Goal: Task Accomplishment & Management: Use online tool/utility

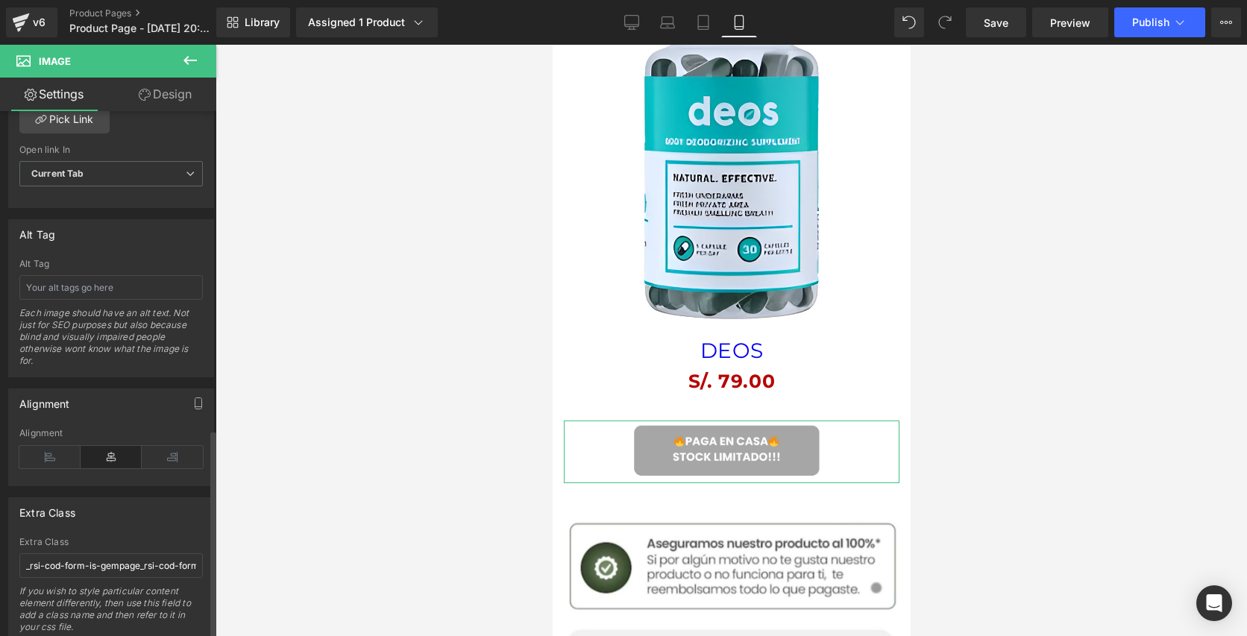
scroll to position [799, 0]
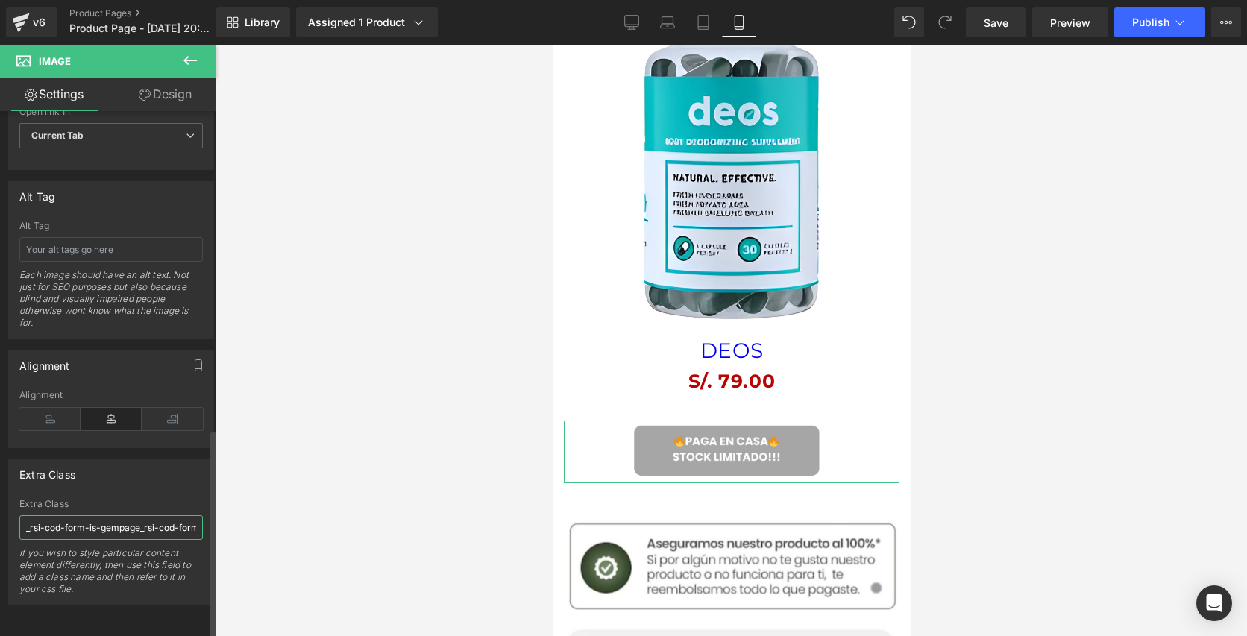
click at [154, 521] on input "_rsi-cod-form-is-gempage_rsi-cod-form-gempages-button-overwrite" at bounding box center [111, 527] width 184 height 25
paste input "_rsi-cod-form-gempages-button-overwrite _rsi-cod-form-is-gempage"
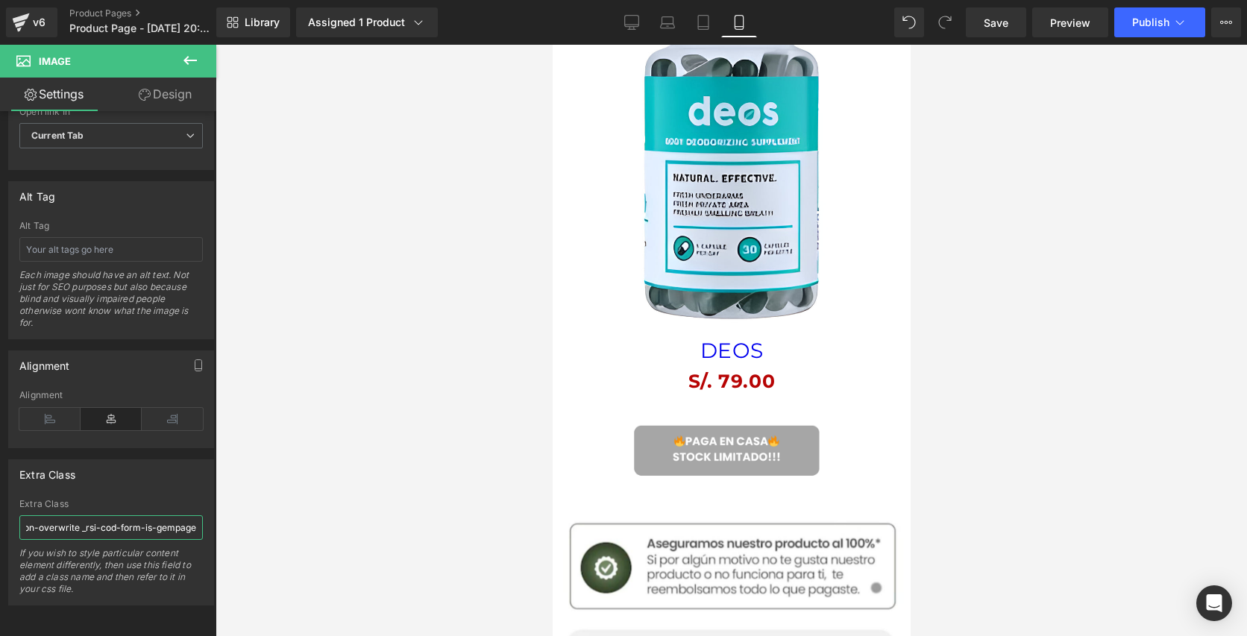
type input "_rsi-cod-form-gempages-button-overwrite _rsi-cod-form-is-gempage"
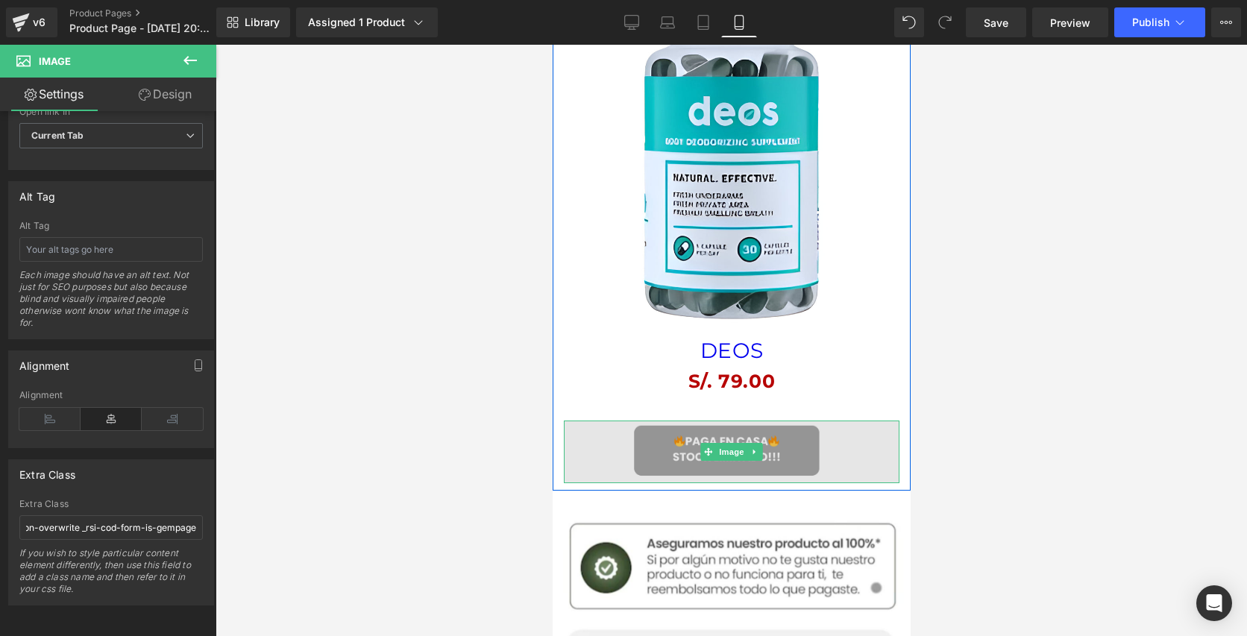
click at [657, 458] on img at bounding box center [731, 452] width 336 height 62
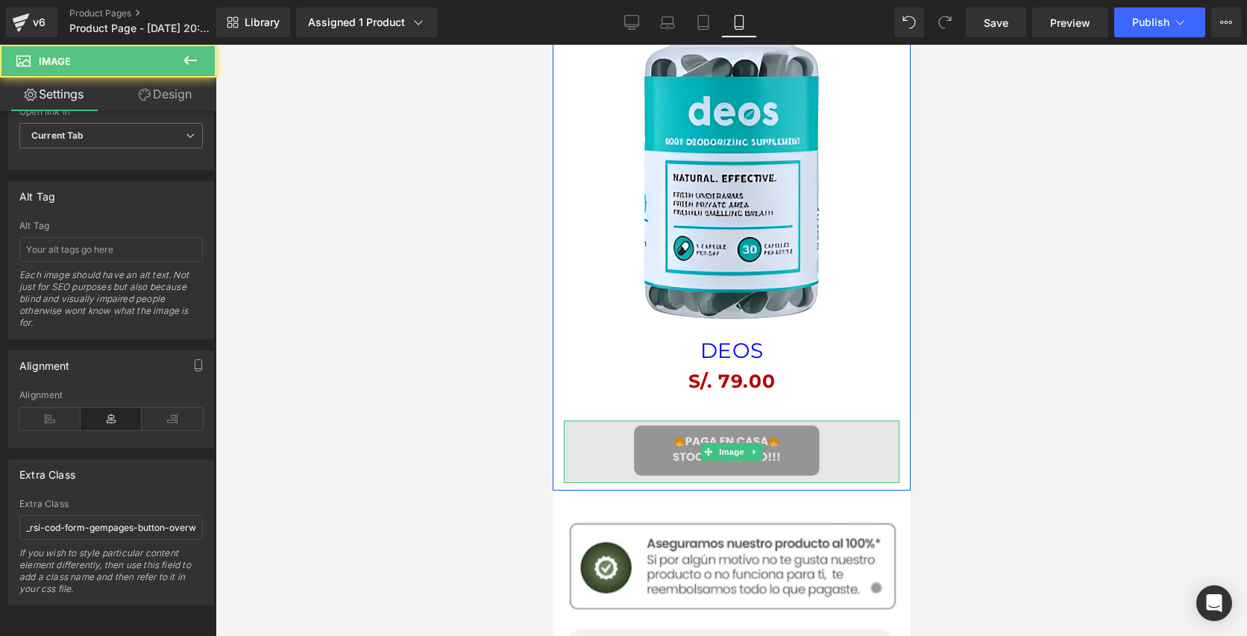
click at [677, 451] on img at bounding box center [731, 452] width 336 height 62
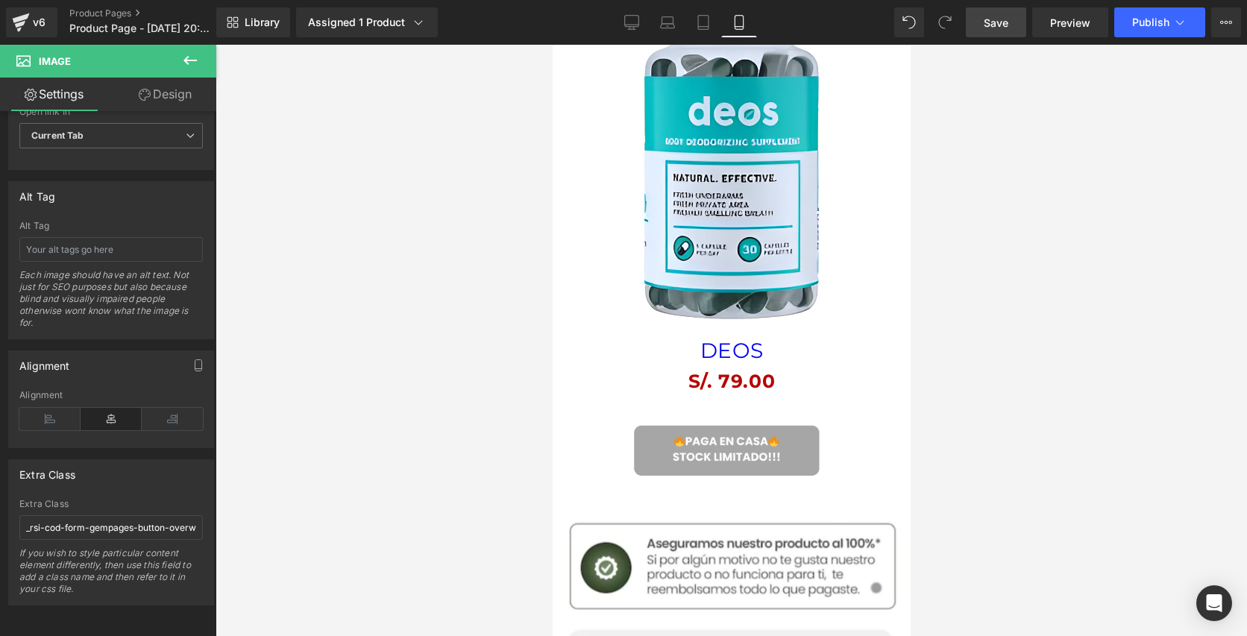
click at [991, 16] on span "Save" at bounding box center [996, 23] width 25 height 16
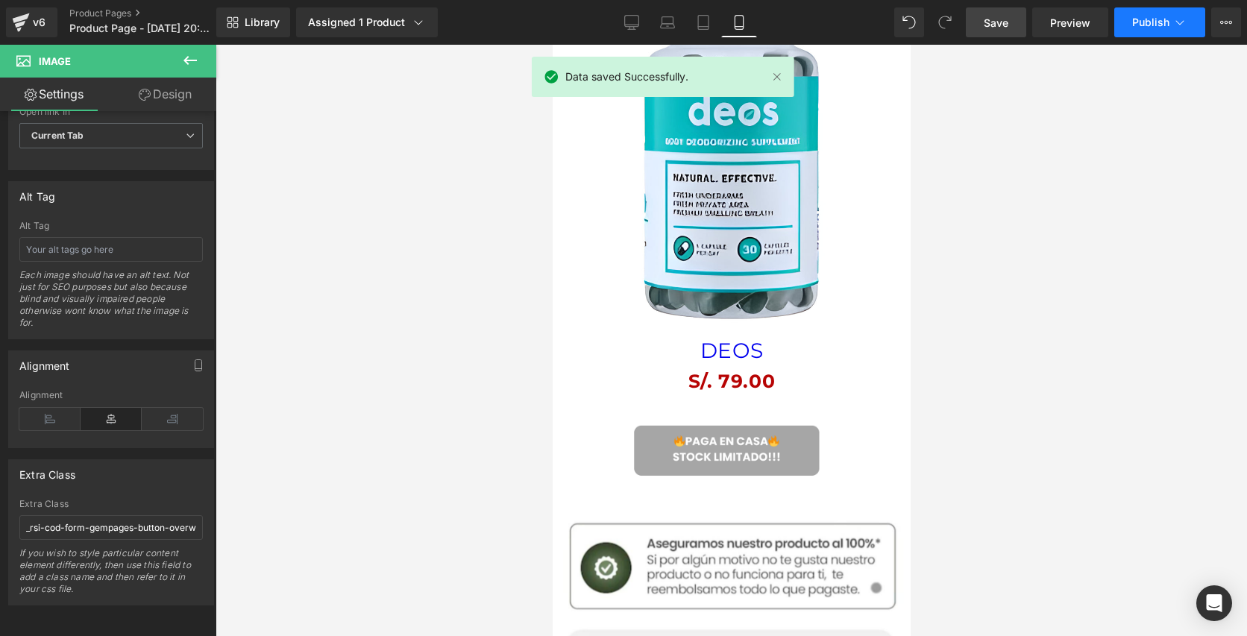
click at [1155, 21] on span "Publish" at bounding box center [1150, 22] width 37 height 12
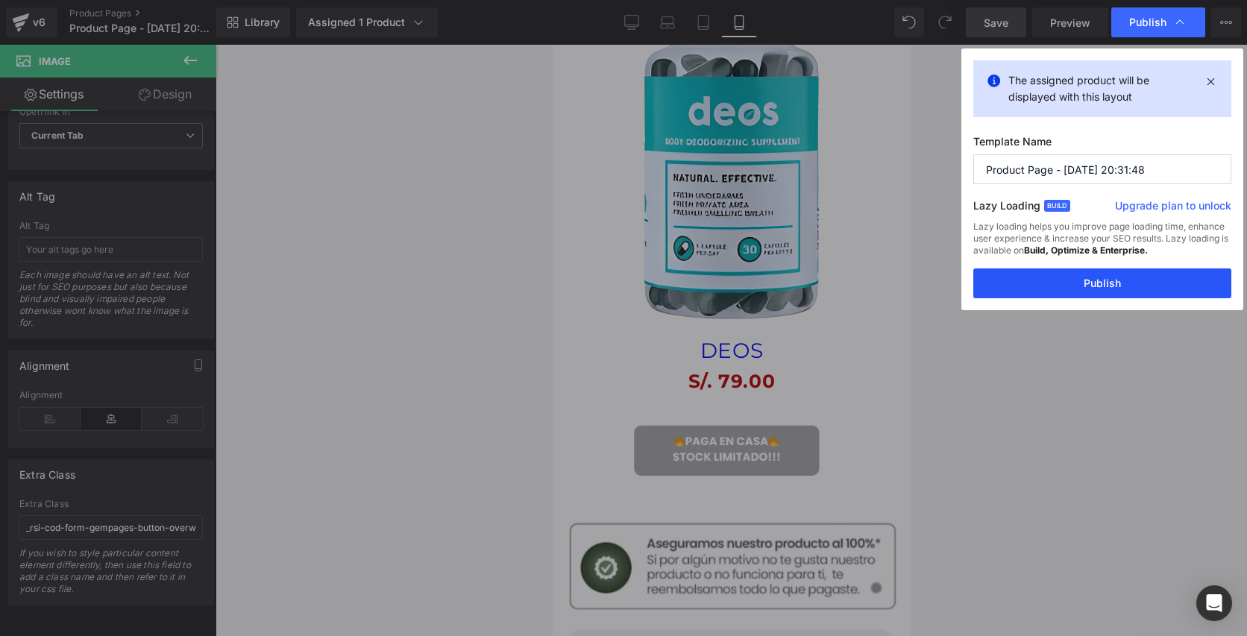
click at [1111, 286] on button "Publish" at bounding box center [1102, 284] width 258 height 30
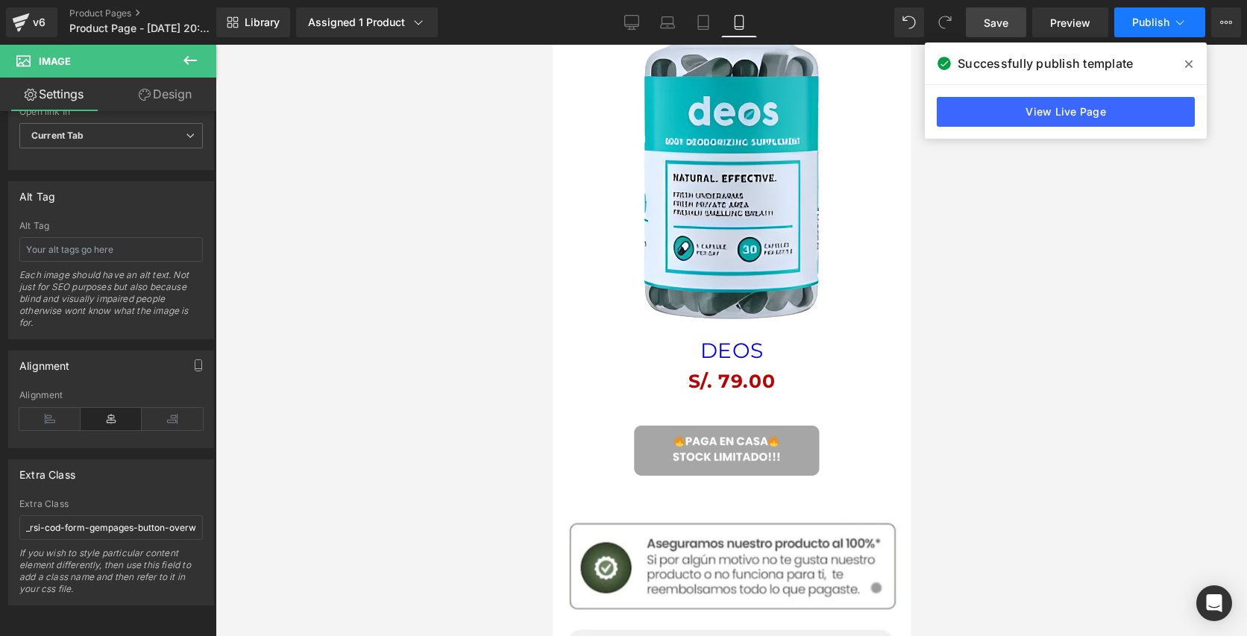
click at [1183, 29] on icon at bounding box center [1180, 22] width 15 height 15
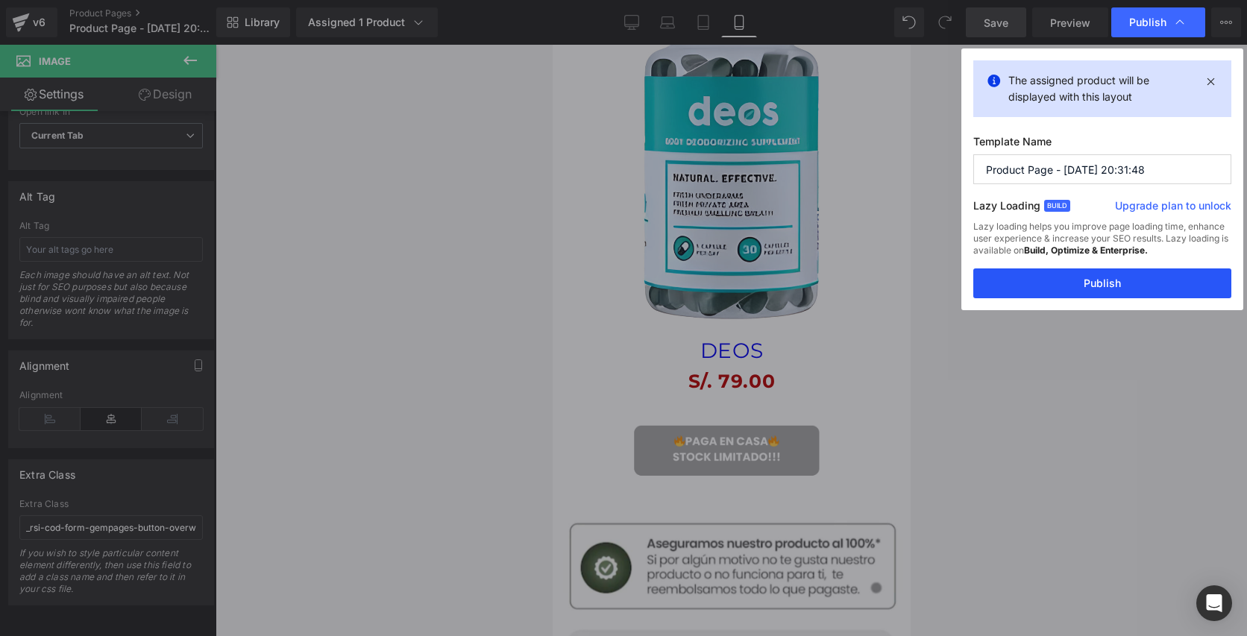
click at [1123, 286] on button "Publish" at bounding box center [1102, 284] width 258 height 30
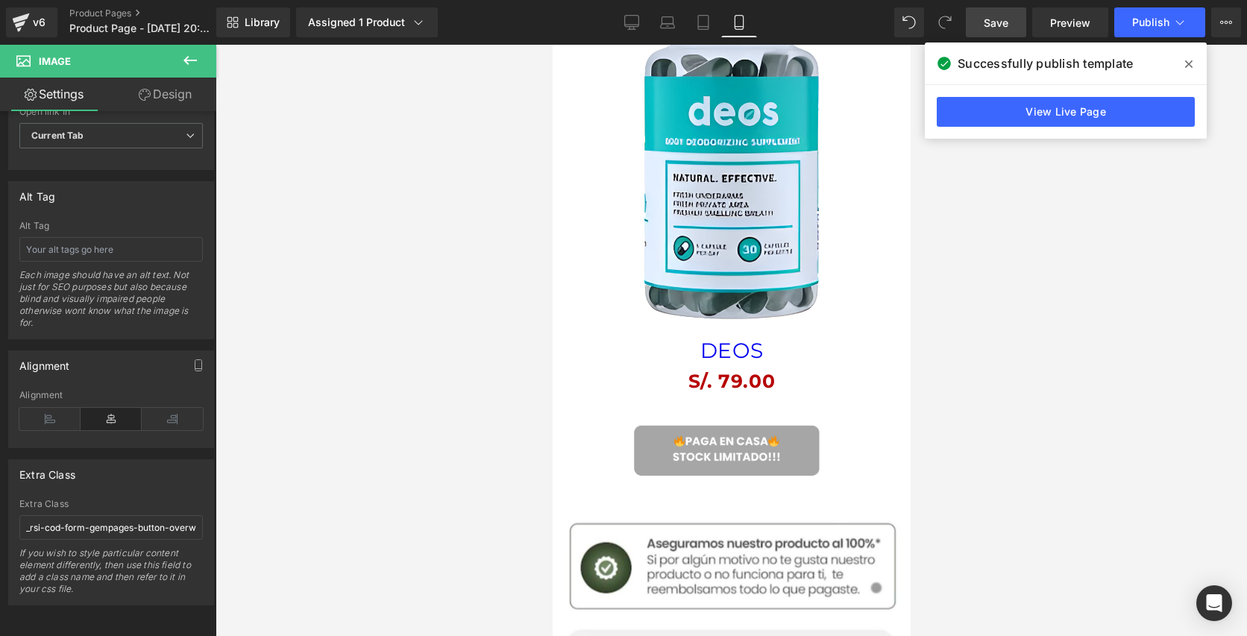
click at [351, 157] on div at bounding box center [732, 341] width 1032 height 592
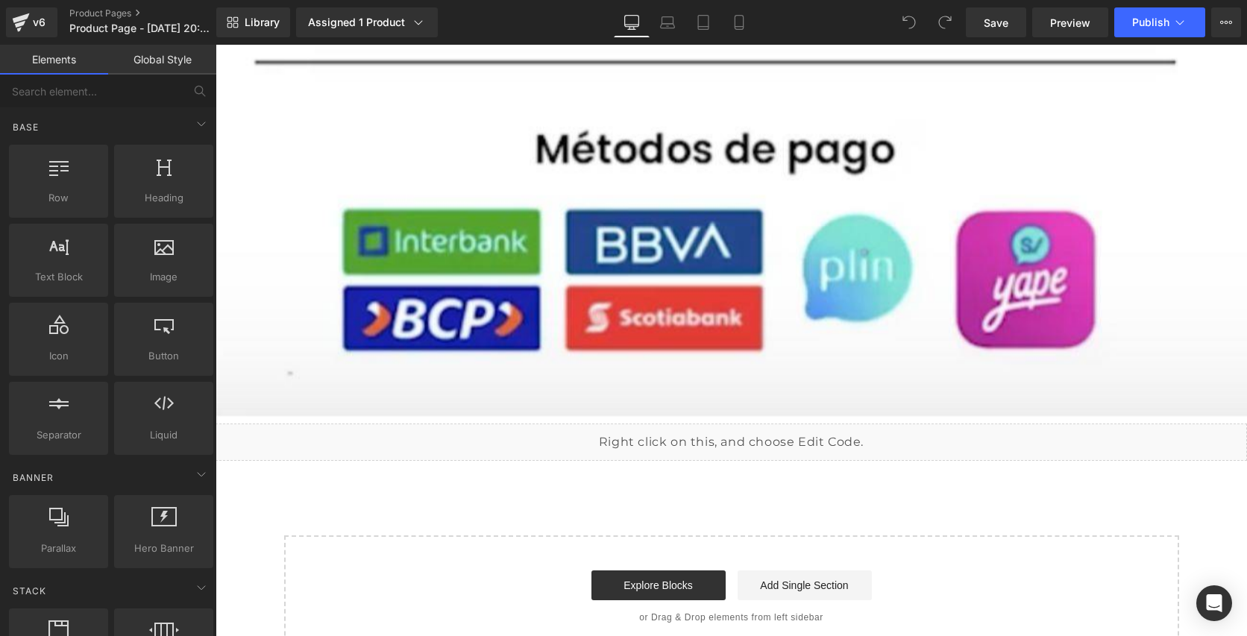
scroll to position [6147, 0]
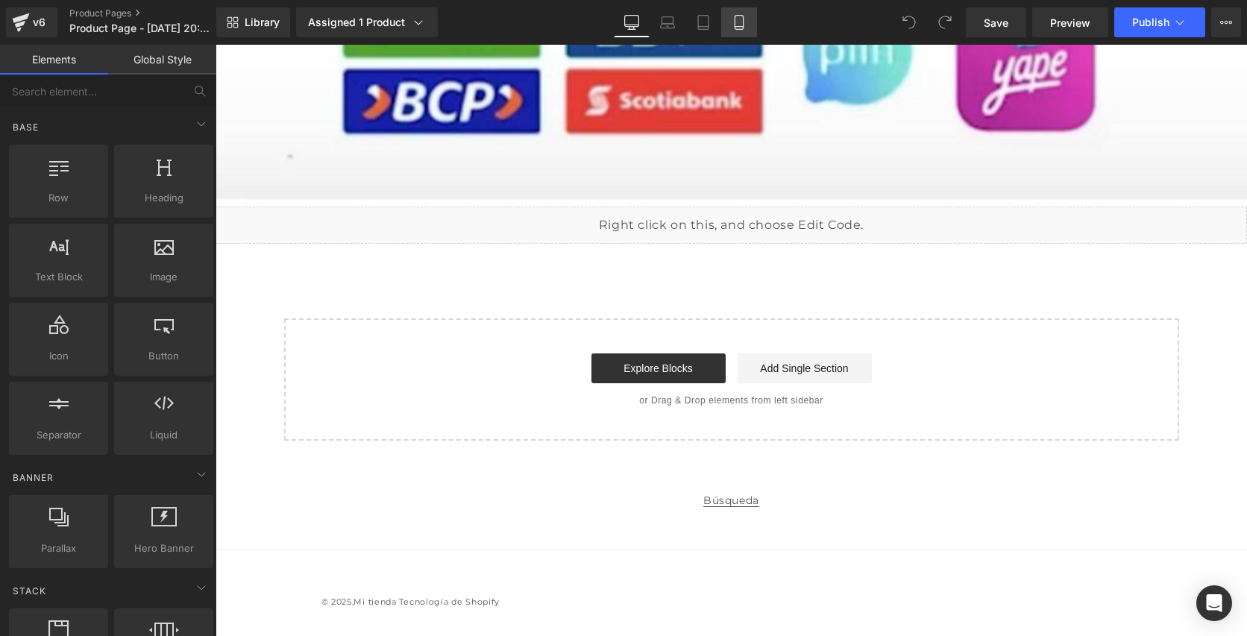
click at [744, 24] on icon at bounding box center [739, 22] width 15 height 15
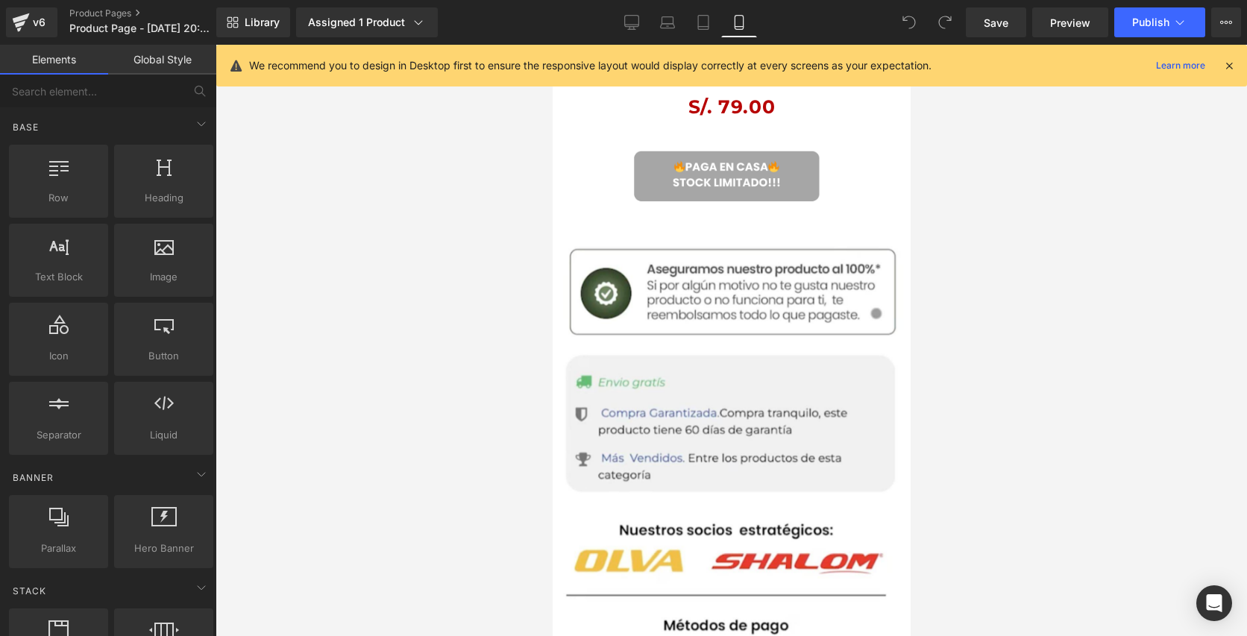
scroll to position [1655, 0]
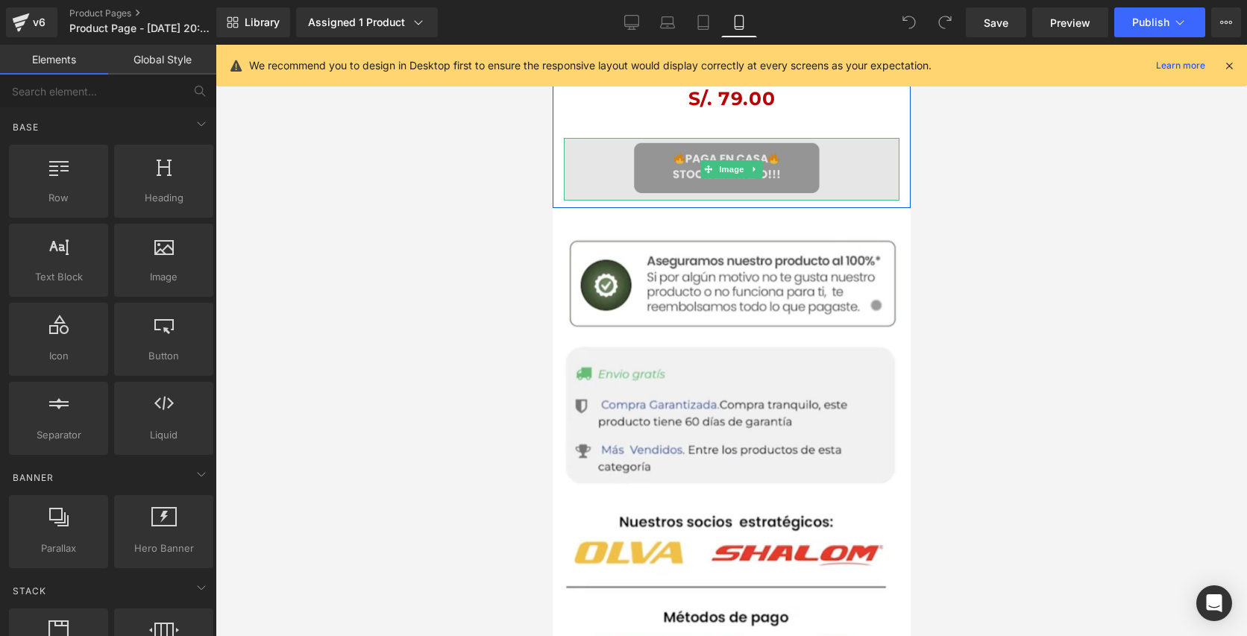
click at [762, 153] on img at bounding box center [731, 169] width 336 height 62
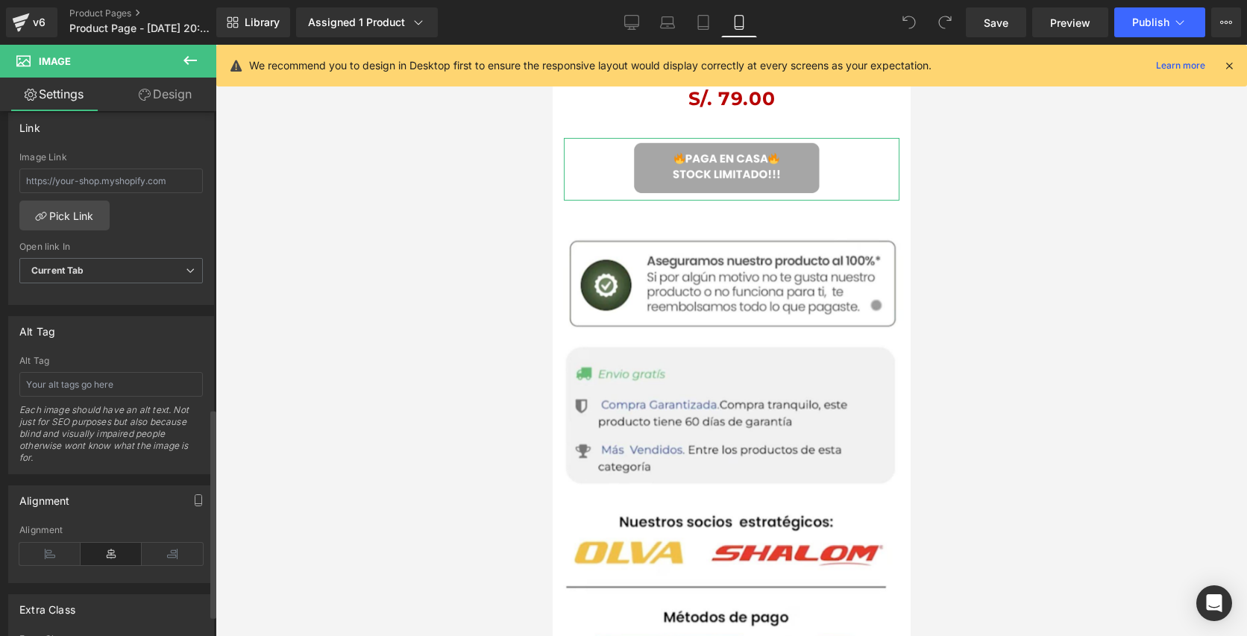
scroll to position [799, 0]
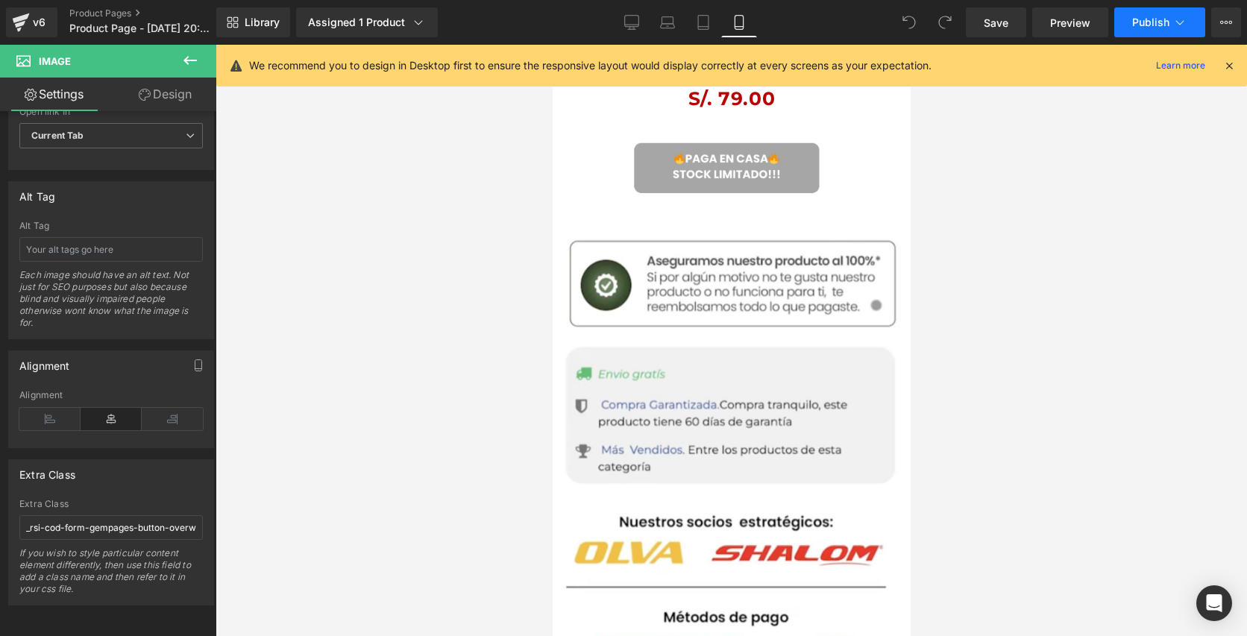
click at [1158, 22] on span "Publish" at bounding box center [1150, 22] width 37 height 12
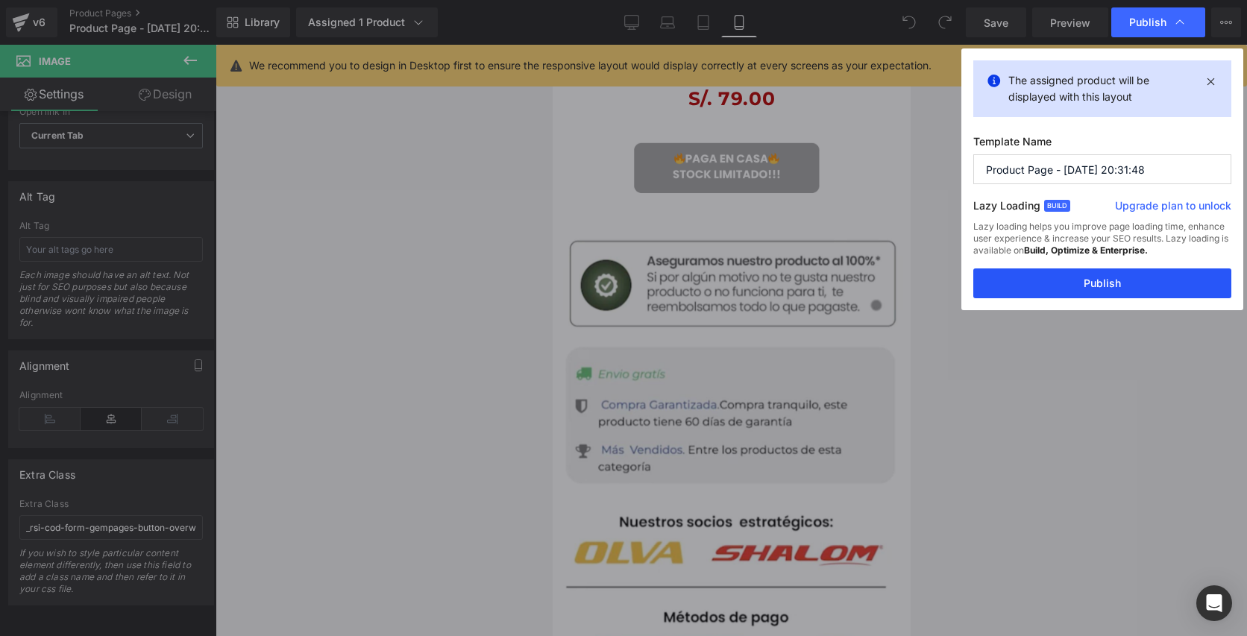
click at [1105, 289] on button "Publish" at bounding box center [1102, 284] width 258 height 30
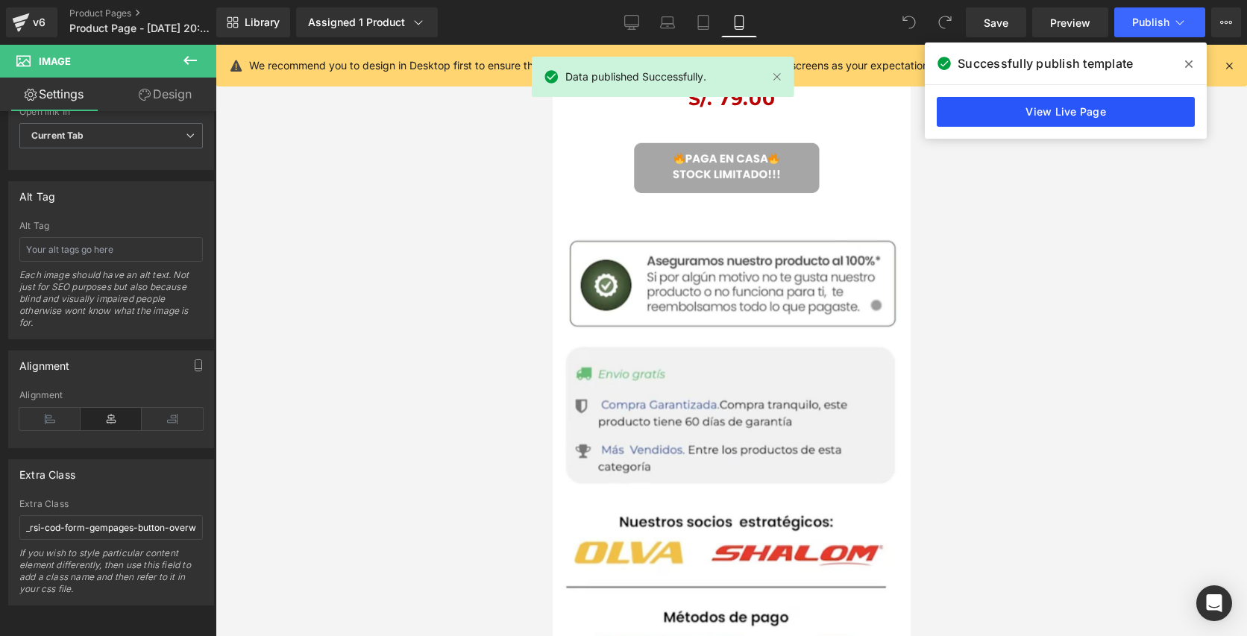
click at [1119, 110] on link "View Live Page" at bounding box center [1066, 112] width 258 height 30
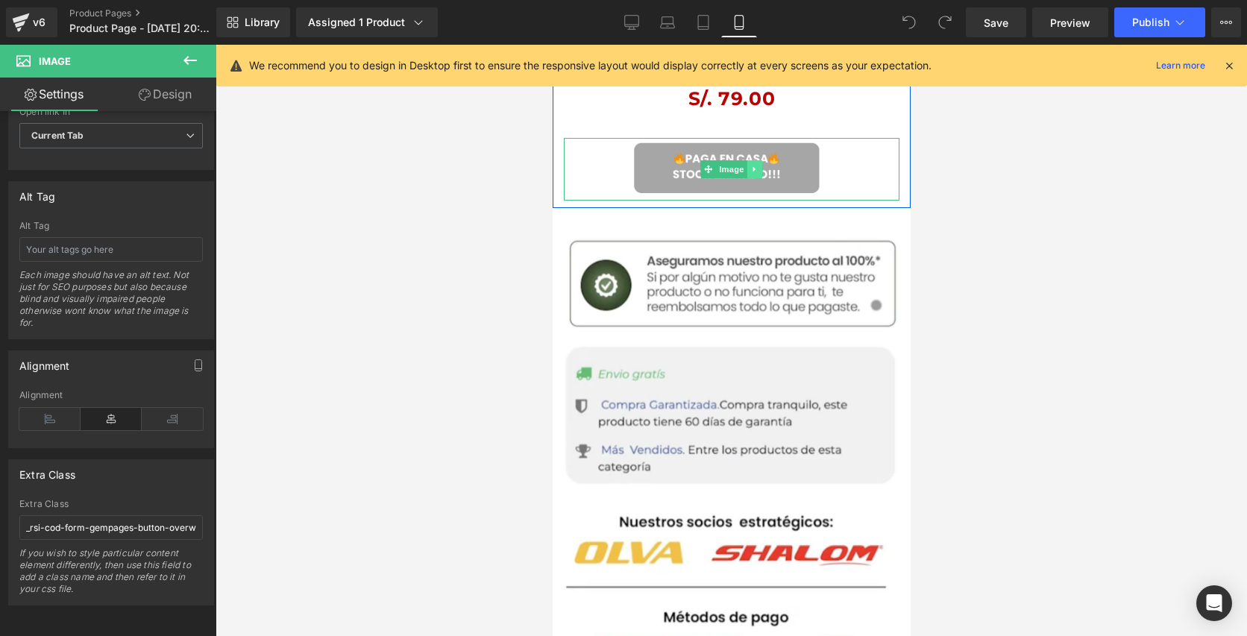
click at [750, 171] on icon at bounding box center [754, 169] width 8 height 9
click at [709, 172] on link "Image" at bounding box center [723, 169] width 46 height 18
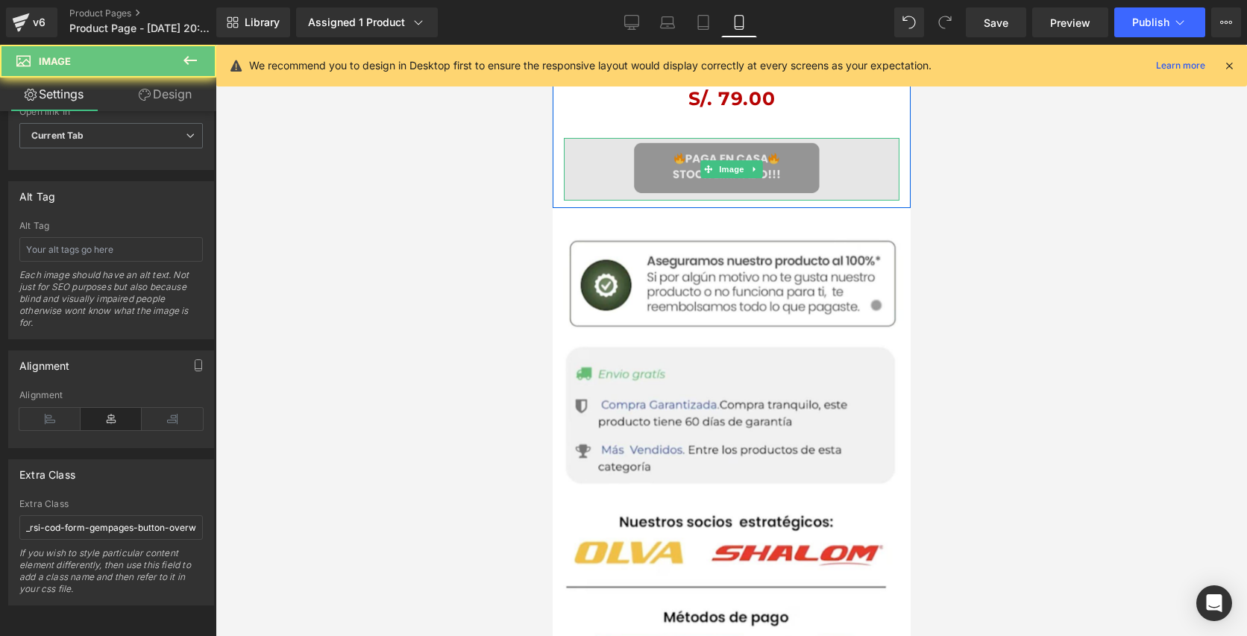
click at [677, 171] on img at bounding box center [731, 169] width 336 height 62
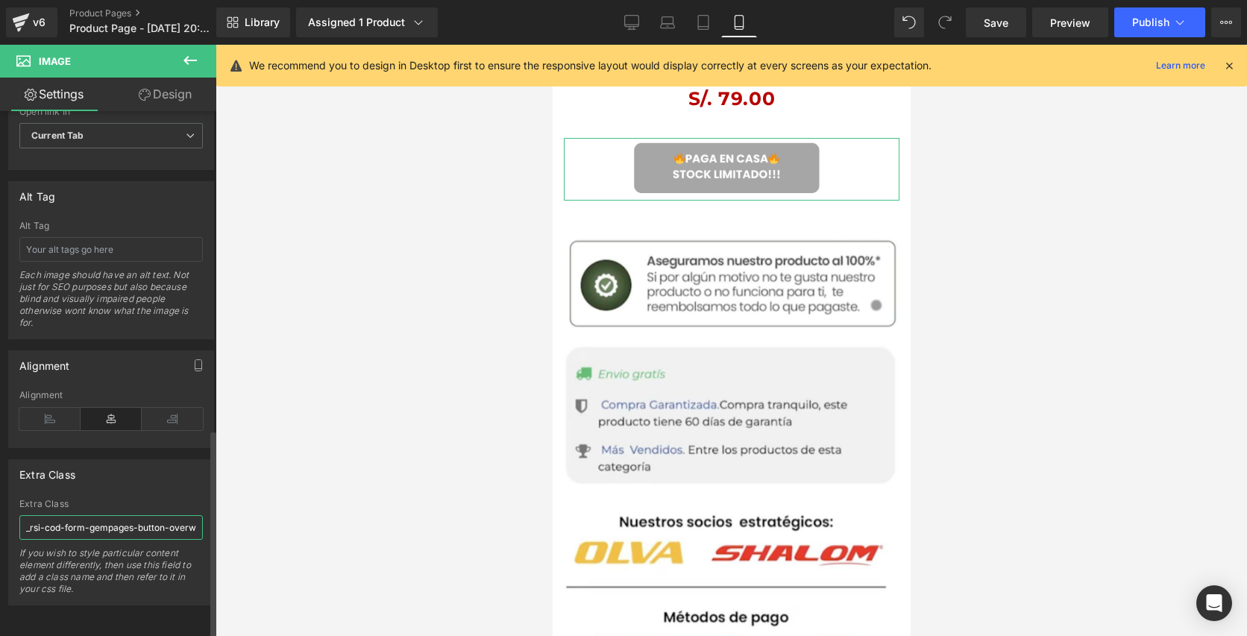
click at [152, 524] on input "_rsi-cod-form-gempages-button-overwrite _rsi-cod-form-is-gempage" at bounding box center [111, 527] width 184 height 25
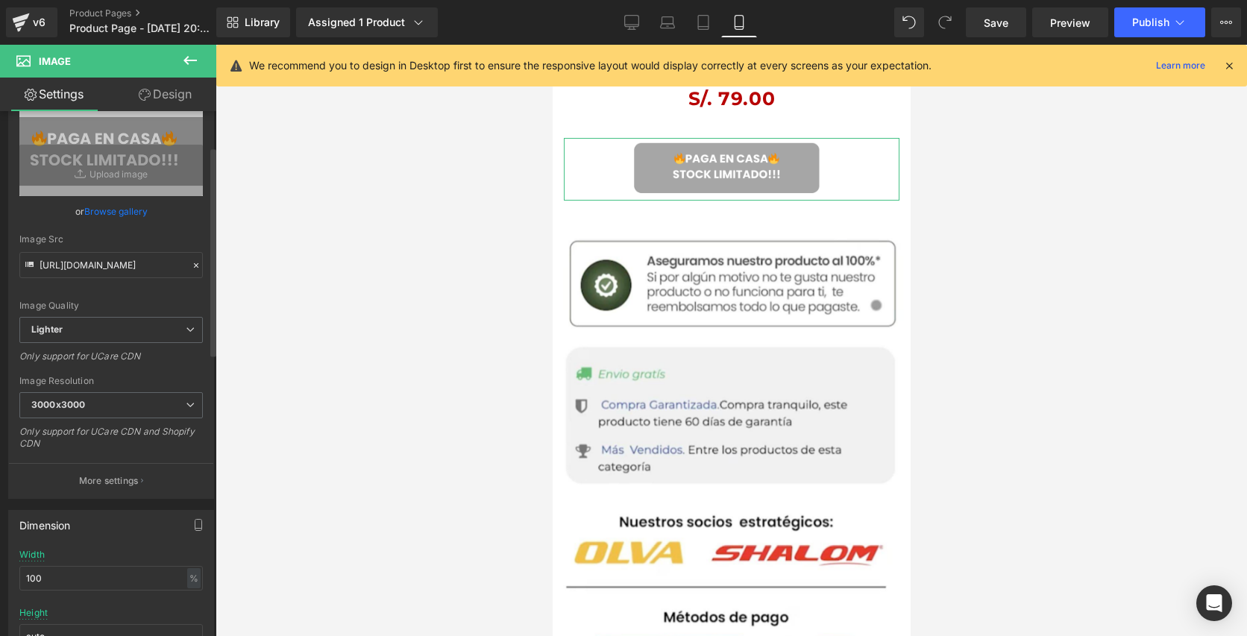
scroll to position [0, 0]
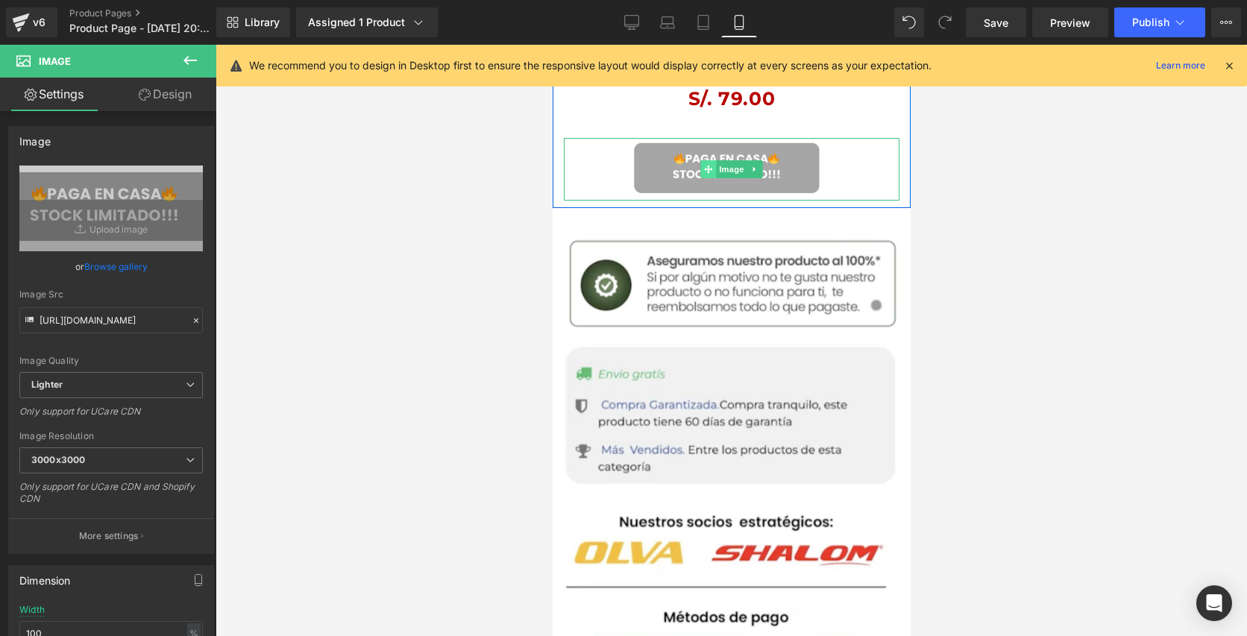
click at [700, 165] on span at bounding box center [708, 169] width 16 height 18
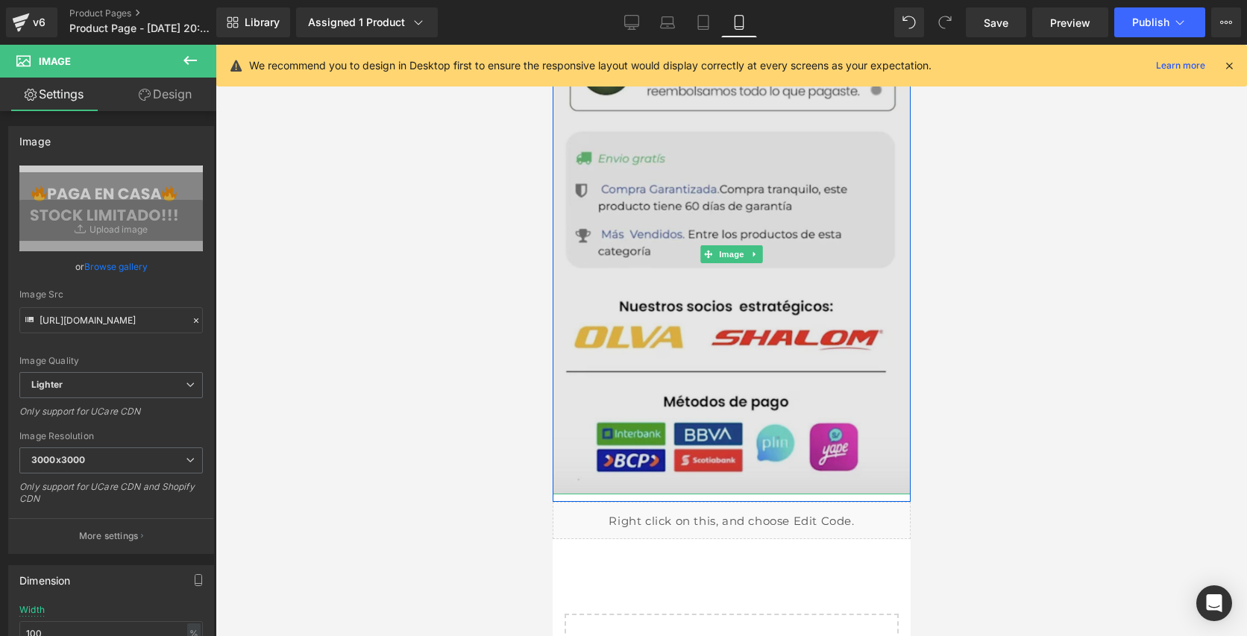
scroll to position [1872, 0]
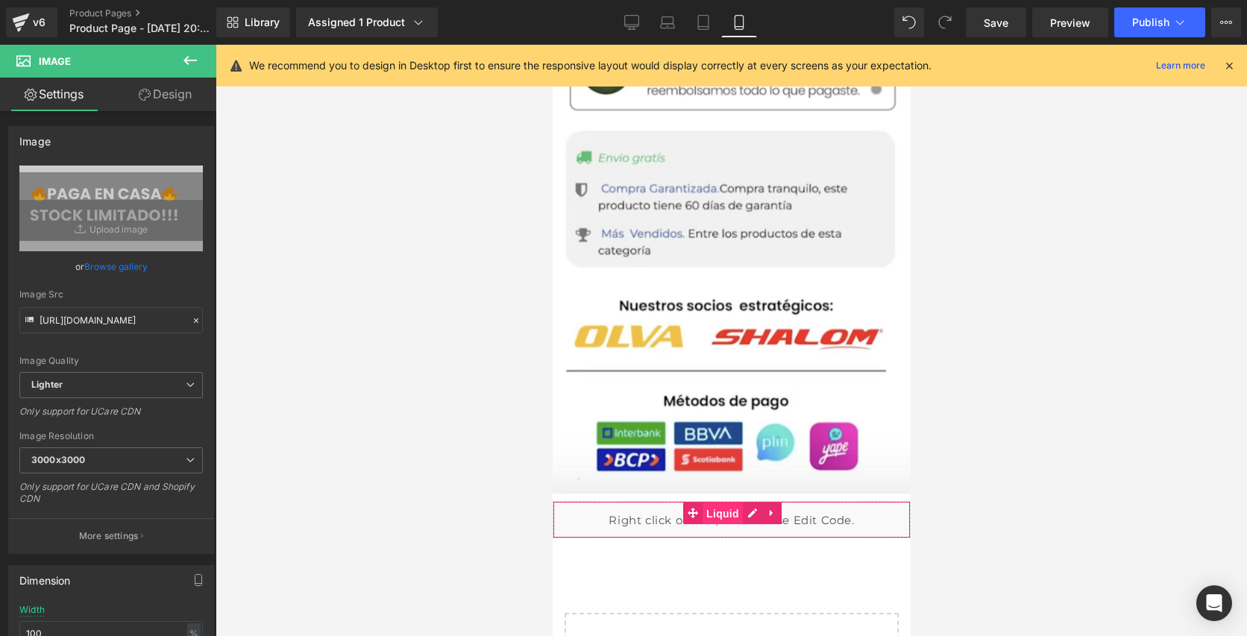
click at [724, 518] on span "Liquid" at bounding box center [722, 514] width 40 height 22
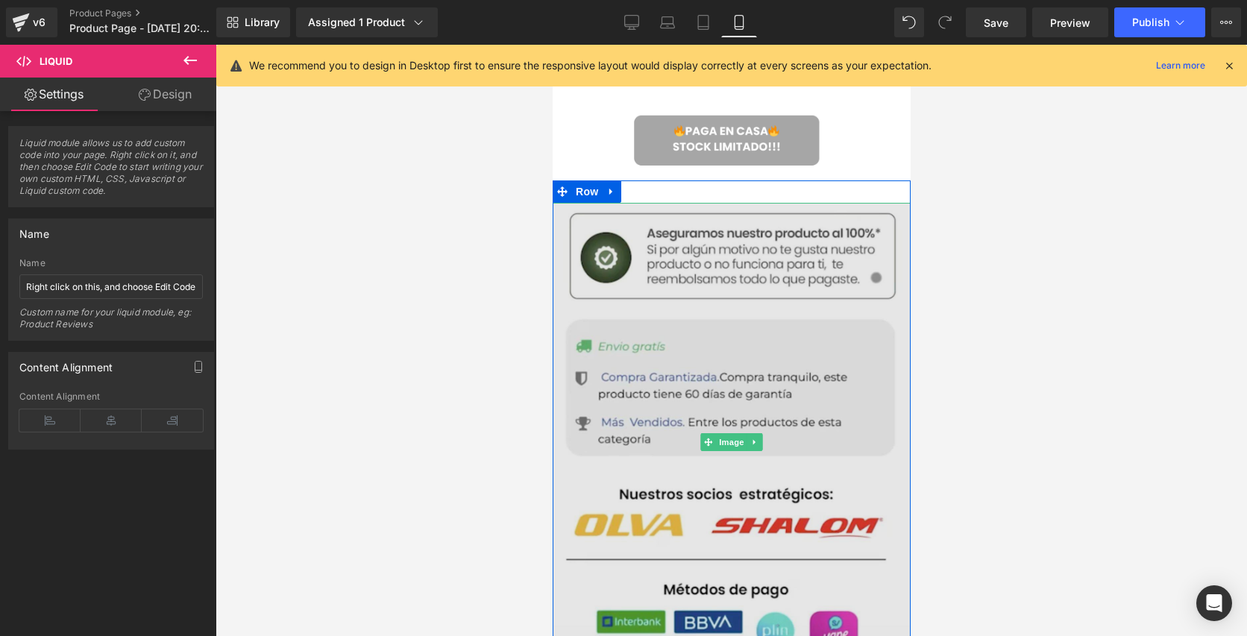
scroll to position [1679, 0]
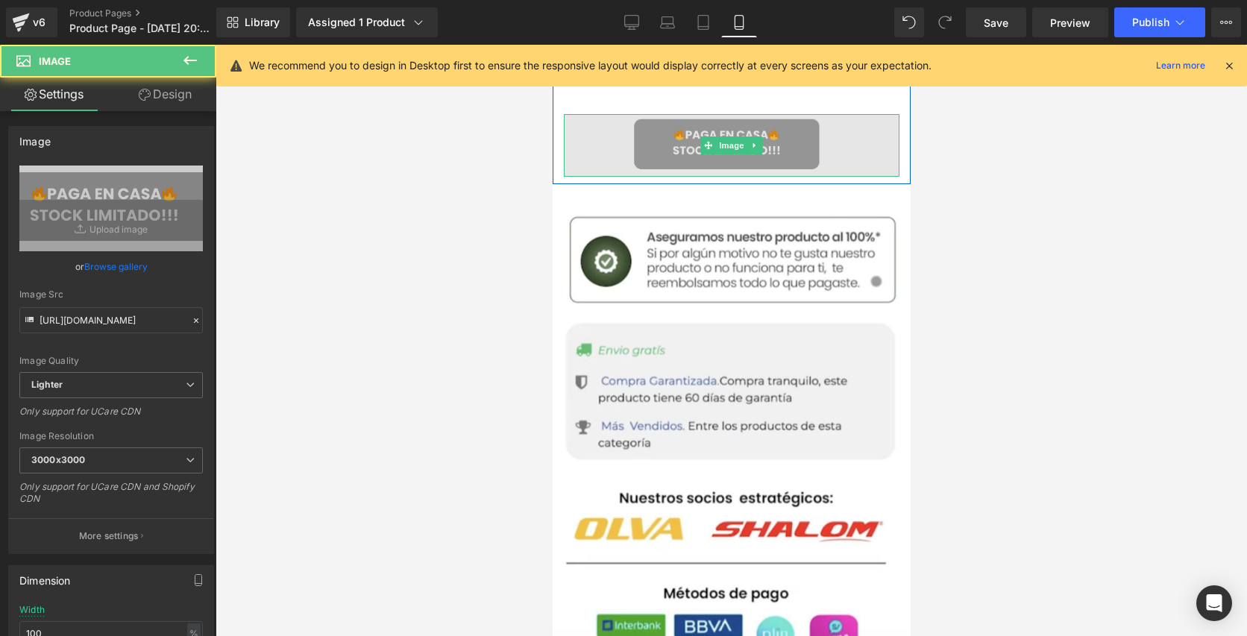
click at [706, 129] on img at bounding box center [731, 145] width 336 height 62
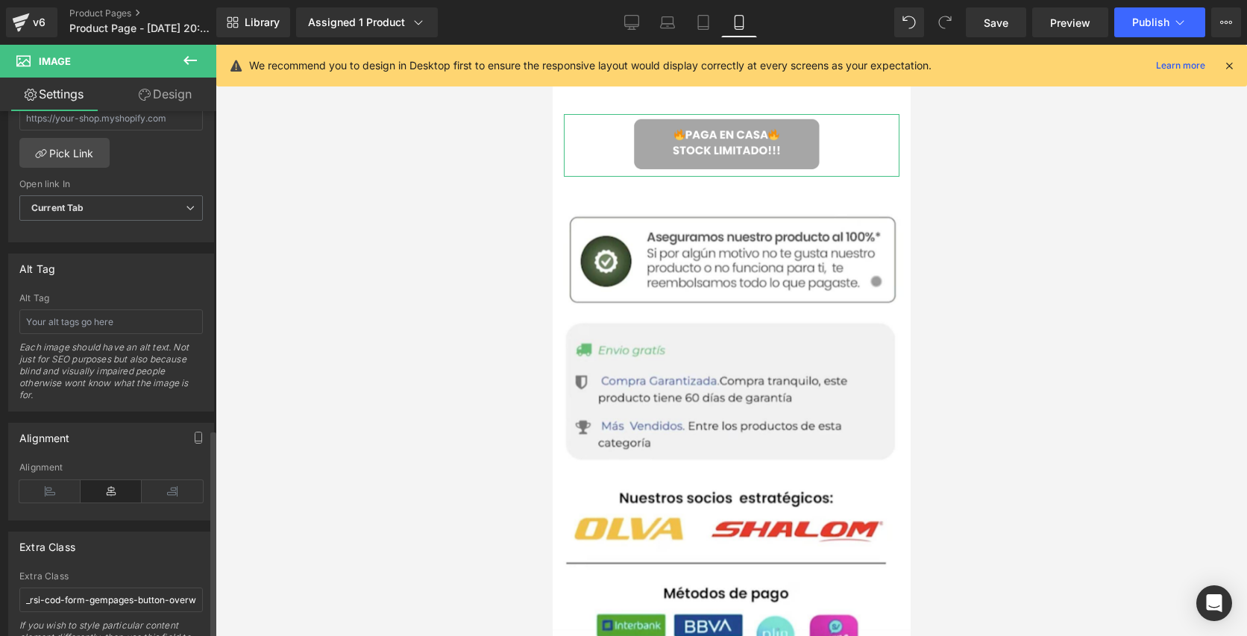
scroll to position [799, 0]
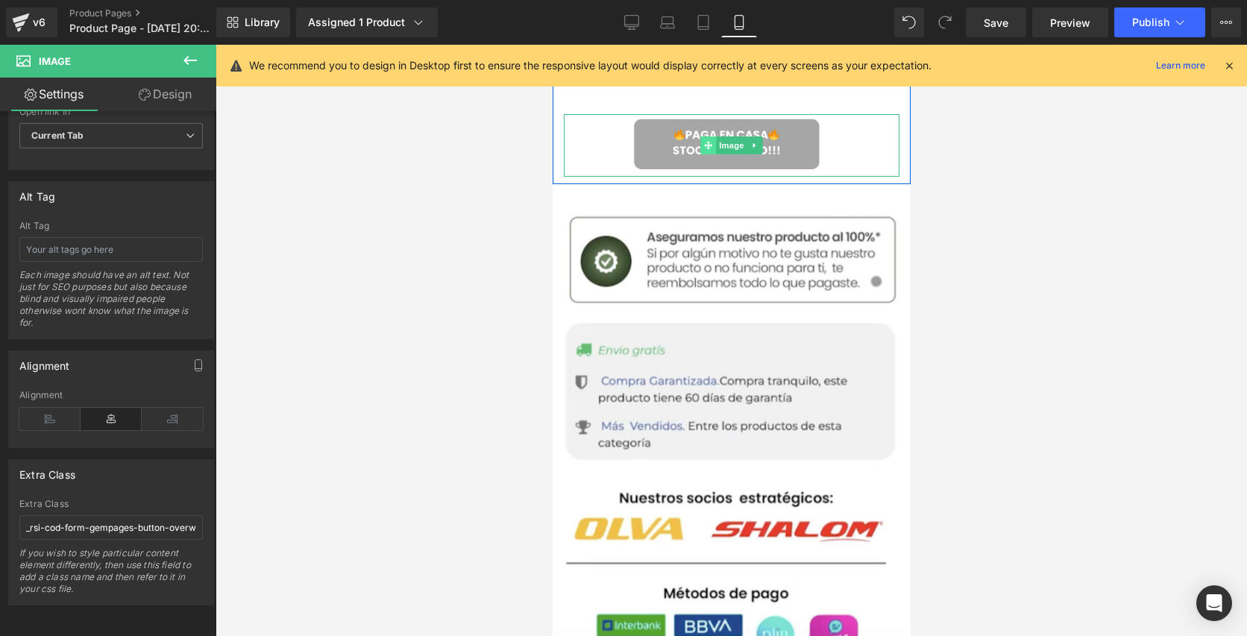
click at [711, 149] on span at bounding box center [708, 146] width 16 height 18
click at [119, 520] on input "_rsi-cod-form-gempages-button-overwrite _rsi-cod-form-is-gempage" at bounding box center [111, 527] width 184 height 25
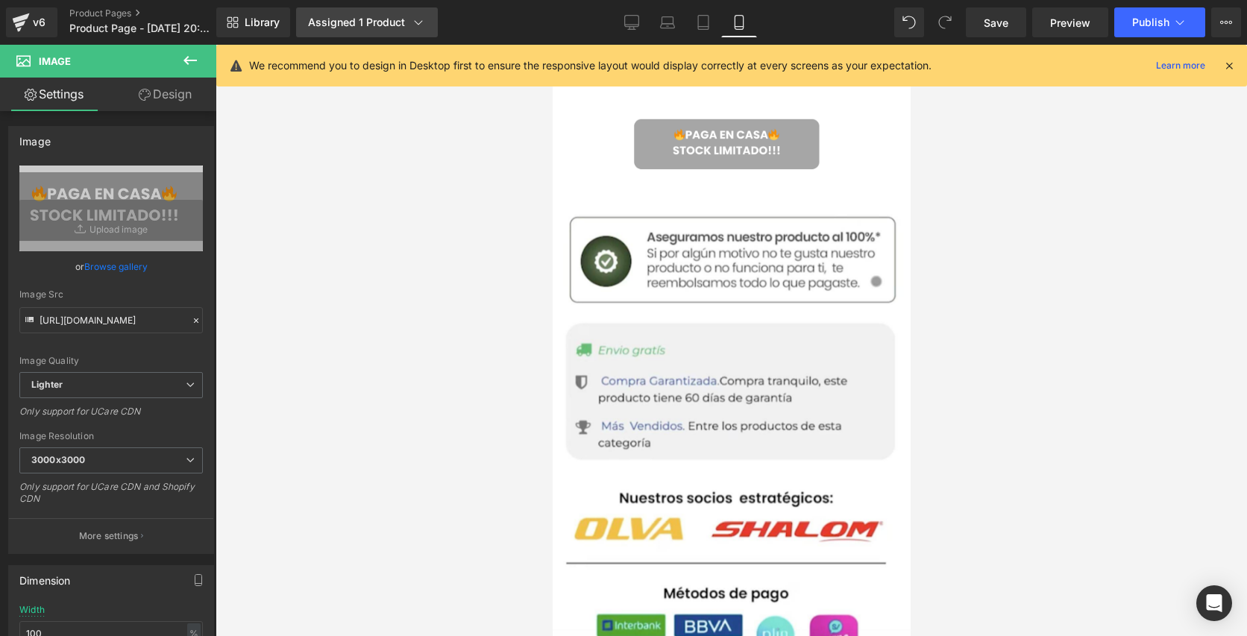
scroll to position [0, 0]
click at [331, 25] on div "Assigned 1 Product" at bounding box center [367, 22] width 118 height 15
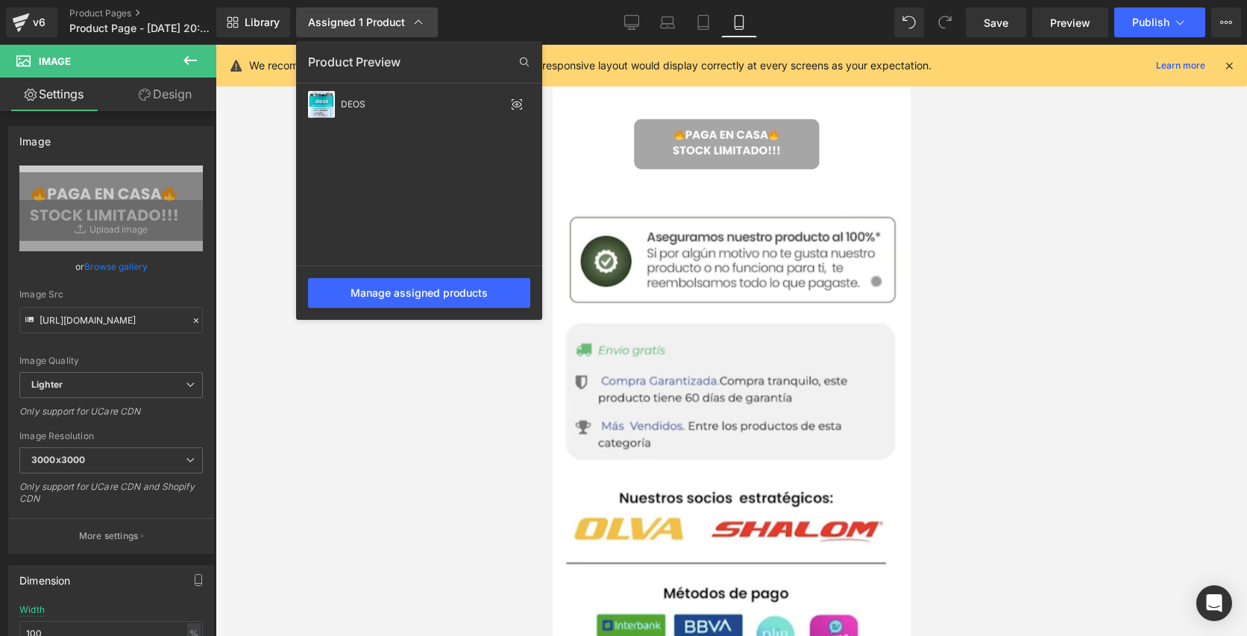
click at [331, 25] on div "Assigned 1 Product" at bounding box center [367, 22] width 118 height 15
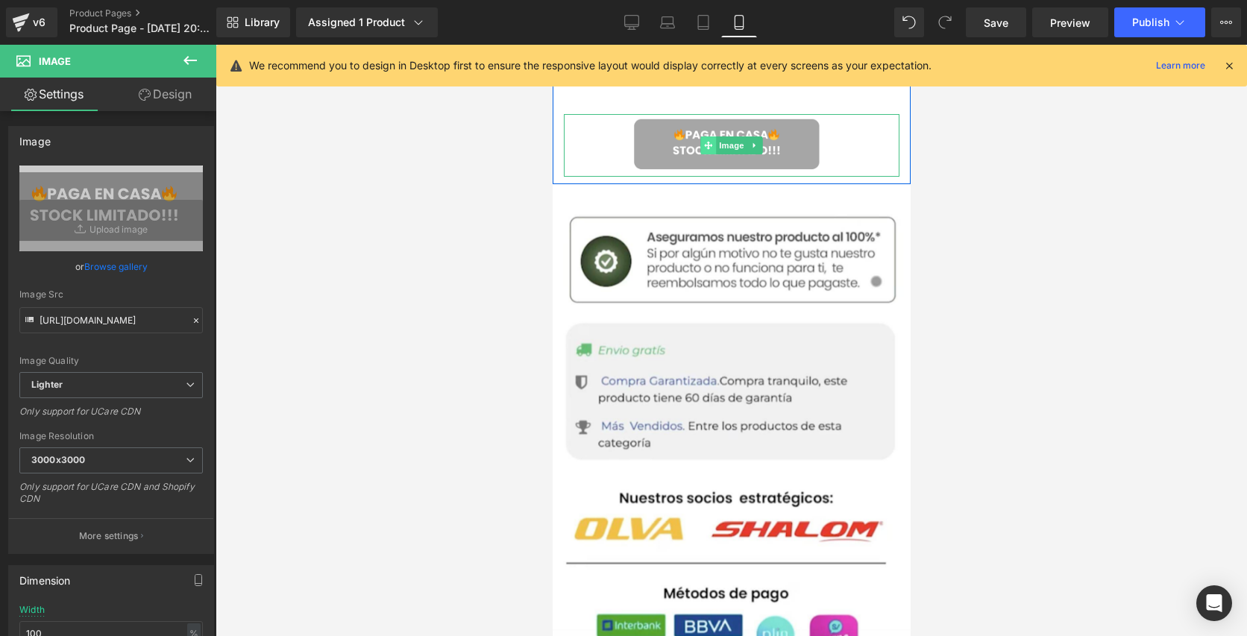
click at [706, 145] on icon at bounding box center [707, 145] width 8 height 8
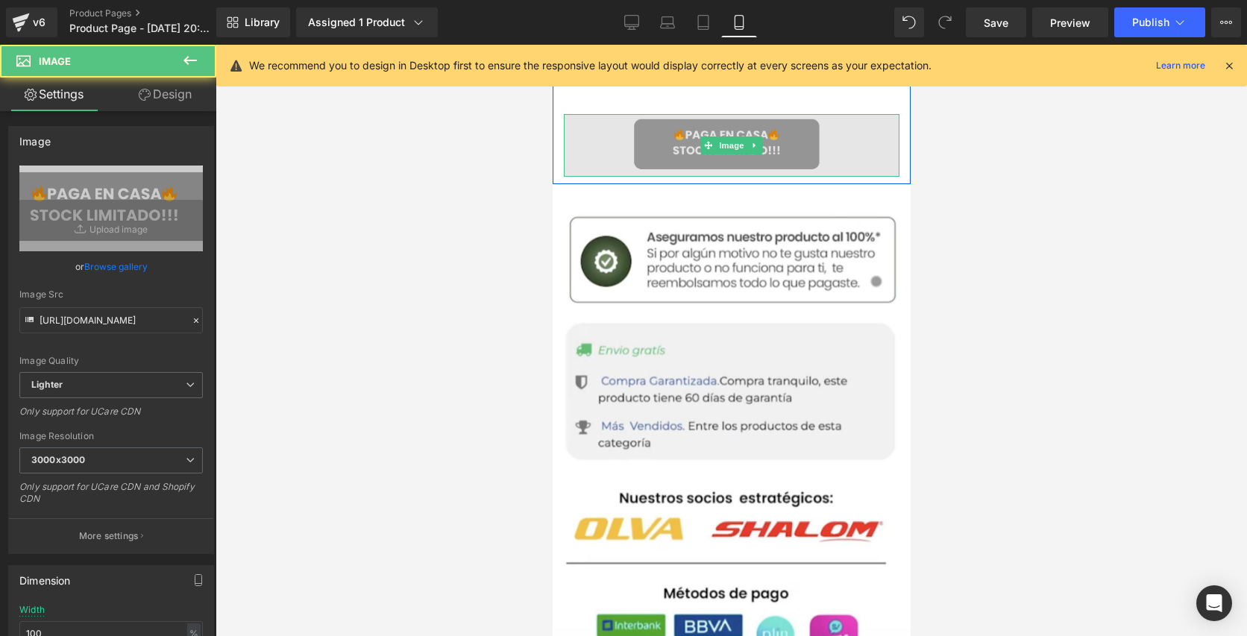
click at [628, 141] on img at bounding box center [731, 145] width 336 height 62
click at [644, 133] on img at bounding box center [731, 145] width 336 height 62
